Goal: Navigation & Orientation: Find specific page/section

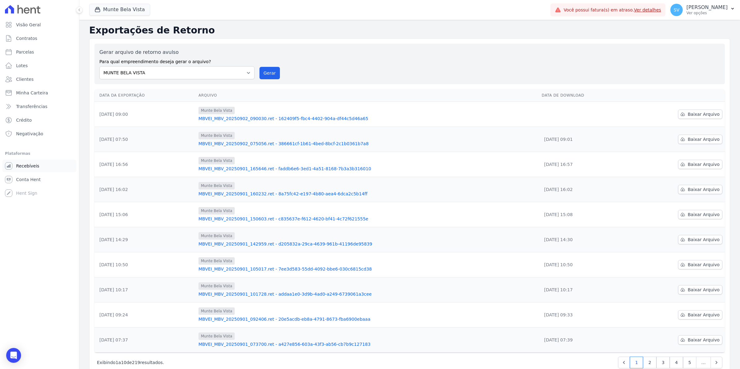
click at [20, 169] on link "Recebíveis" at bounding box center [39, 166] width 74 height 12
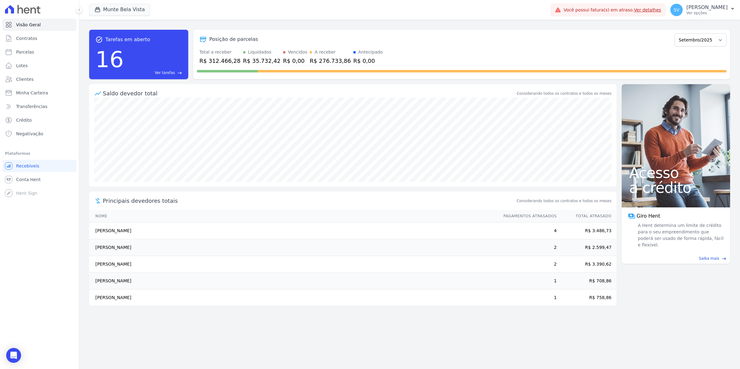
drag, startPoint x: 95, startPoint y: 264, endPoint x: 299, endPoint y: 301, distance: 207.5
click at [299, 301] on tbody "[PERSON_NAME] 4 R$ 3.486,73 [PERSON_NAME] 2 R$ 2.599,47 [PERSON_NAME] 2 R$ 3.39…" at bounding box center [353, 265] width 528 height 84
drag, startPoint x: 299, startPoint y: 301, endPoint x: 312, endPoint y: 356, distance: 55.8
click at [271, 343] on div "task_alt Tarefas em aberto 16 Ver tarefas east Posição de parcelas [GEOGRAPHIC_…" at bounding box center [409, 194] width 661 height 349
click at [656, 9] on link "Ver detalhes" at bounding box center [647, 9] width 27 height 5
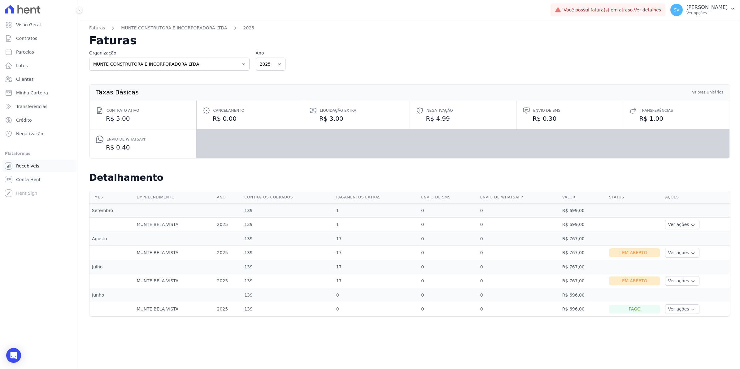
click at [22, 168] on span "Recebíveis" at bounding box center [27, 166] width 23 height 6
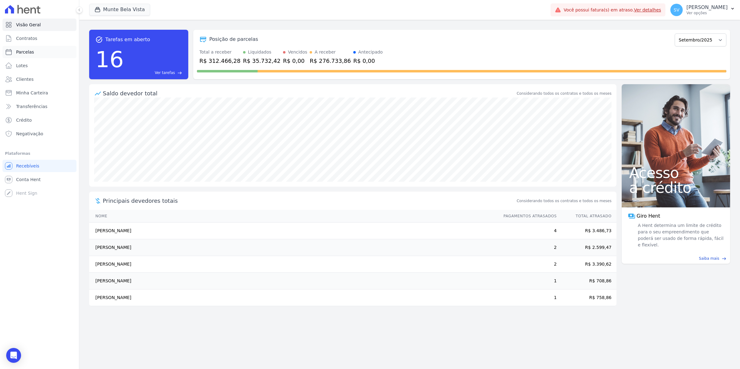
click at [21, 55] on span "Parcelas" at bounding box center [25, 52] width 18 height 6
select select
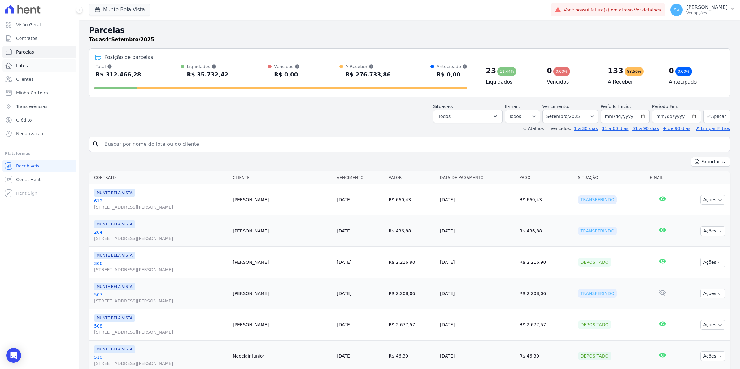
click at [18, 61] on link "Lotes" at bounding box center [39, 65] width 74 height 12
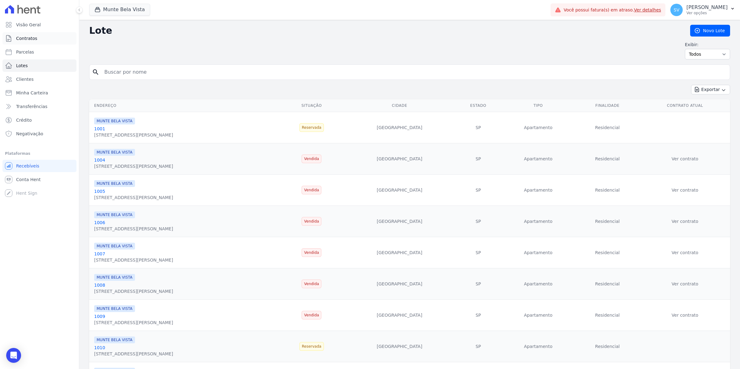
click at [26, 37] on span "Contratos" at bounding box center [26, 38] width 21 height 6
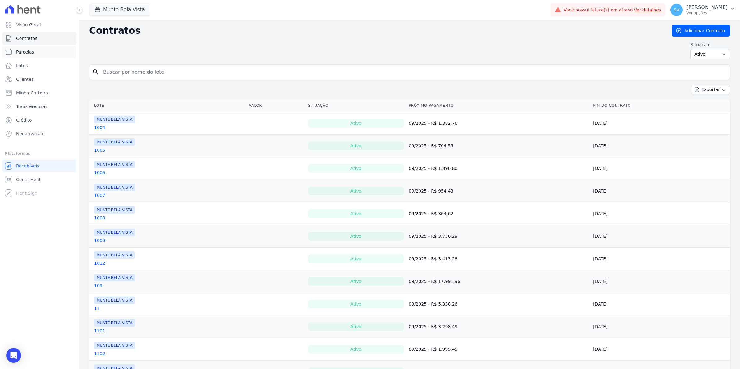
click at [24, 52] on span "Parcelas" at bounding box center [25, 52] width 18 height 6
select select
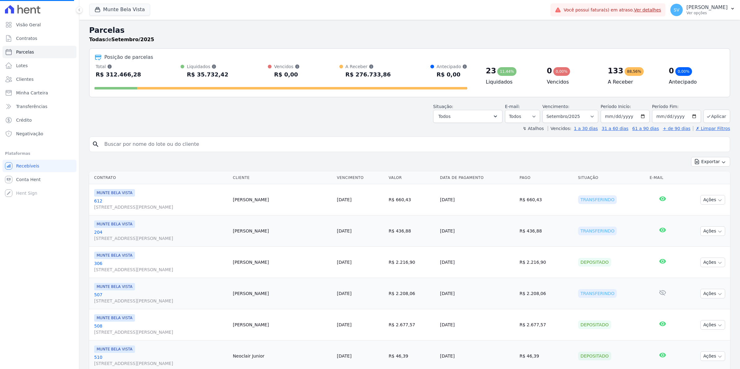
select select
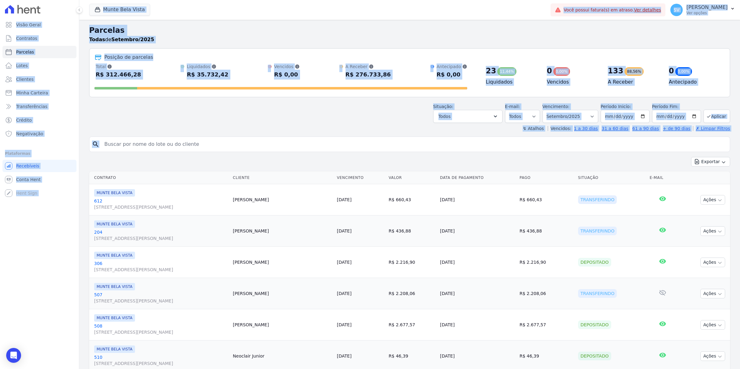
click at [56, 214] on div "Visão Geral Contratos [GEOGRAPHIC_DATA] Lotes Clientes Minha Carteira Transferê…" at bounding box center [39, 184] width 79 height 369
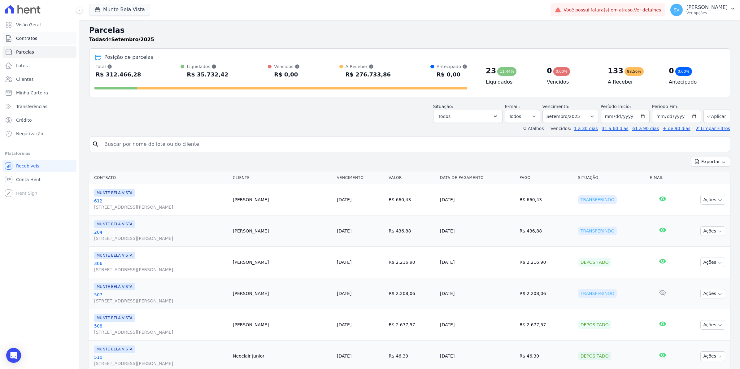
click at [26, 40] on span "Contratos" at bounding box center [26, 38] width 21 height 6
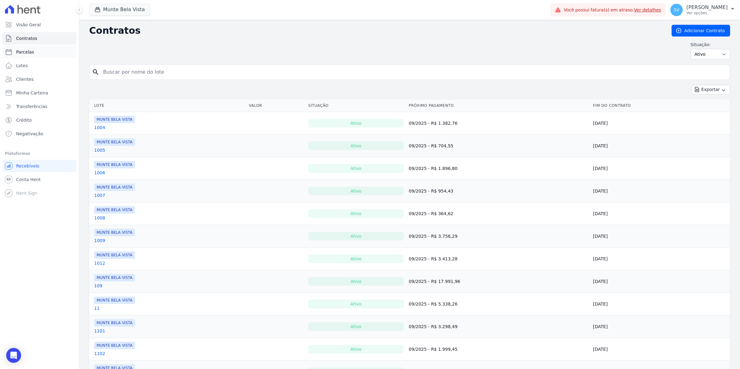
click at [26, 56] on link "Parcelas" at bounding box center [39, 52] width 74 height 12
select select
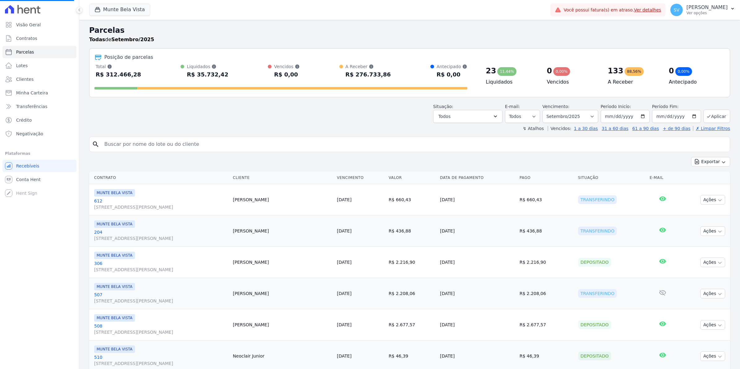
select select
click at [29, 166] on span "Recebíveis" at bounding box center [27, 166] width 23 height 6
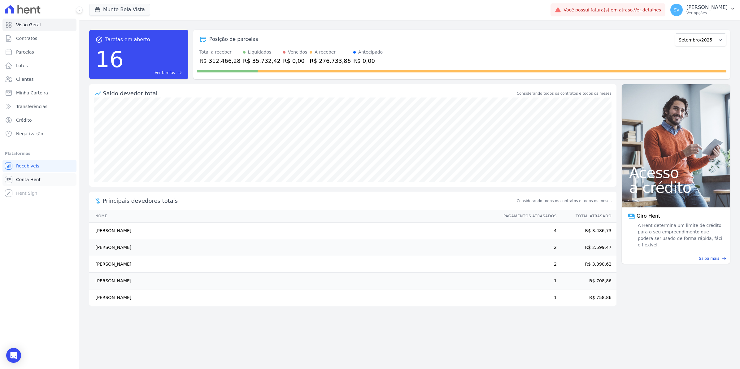
click at [33, 182] on span "Conta Hent" at bounding box center [28, 180] width 24 height 6
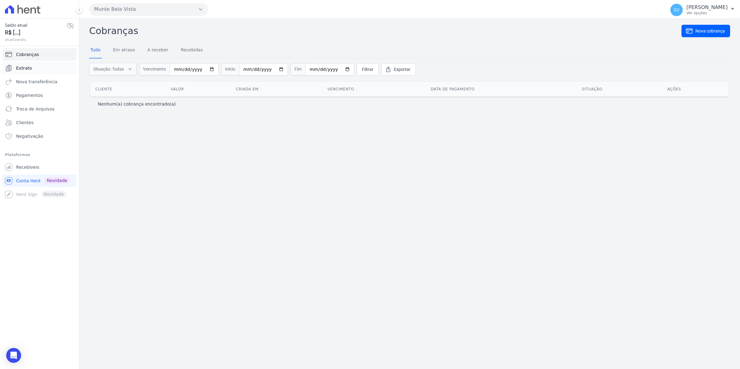
click at [29, 68] on span "Extrato" at bounding box center [24, 68] width 16 height 6
